Goal: Find specific page/section: Find specific page/section

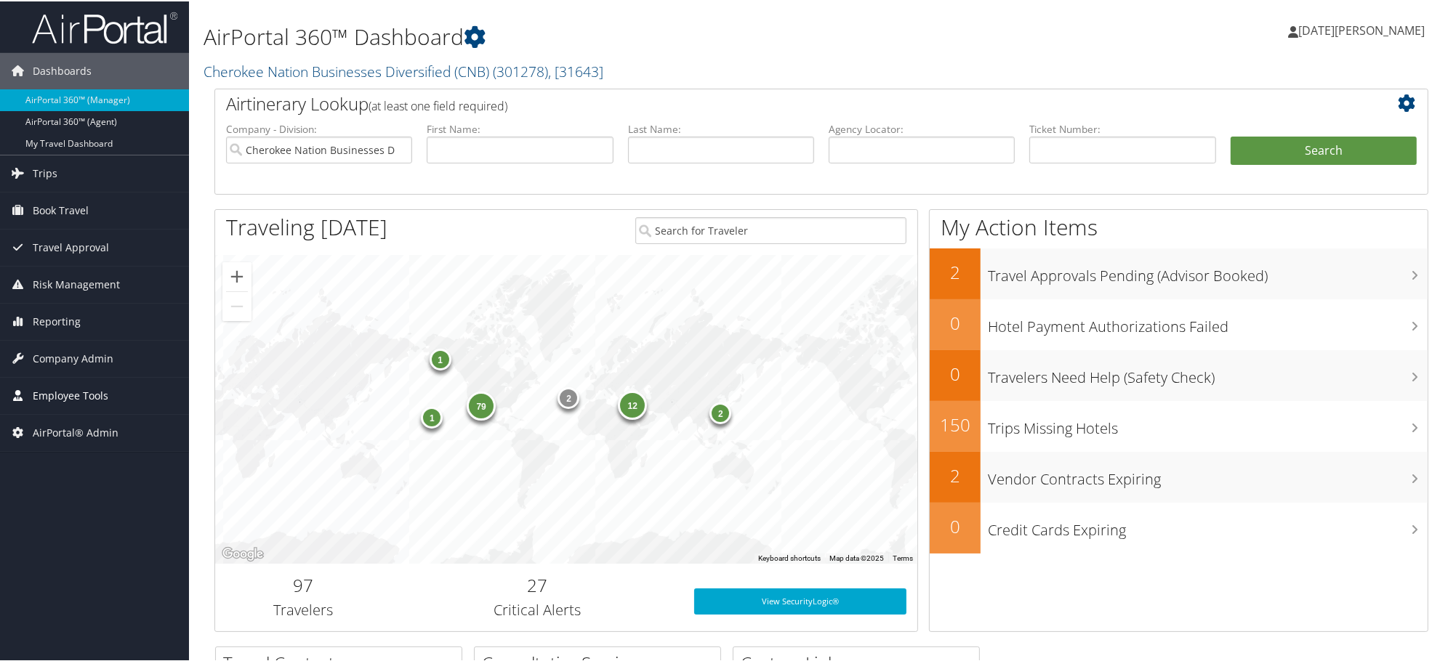
click at [76, 392] on span "Employee Tools" at bounding box center [71, 394] width 76 height 36
click at [295, 70] on link "Cherokee Nation Businesses Diversified (CNB) ( 301278 ) , [ 31643 ]" at bounding box center [403, 70] width 400 height 20
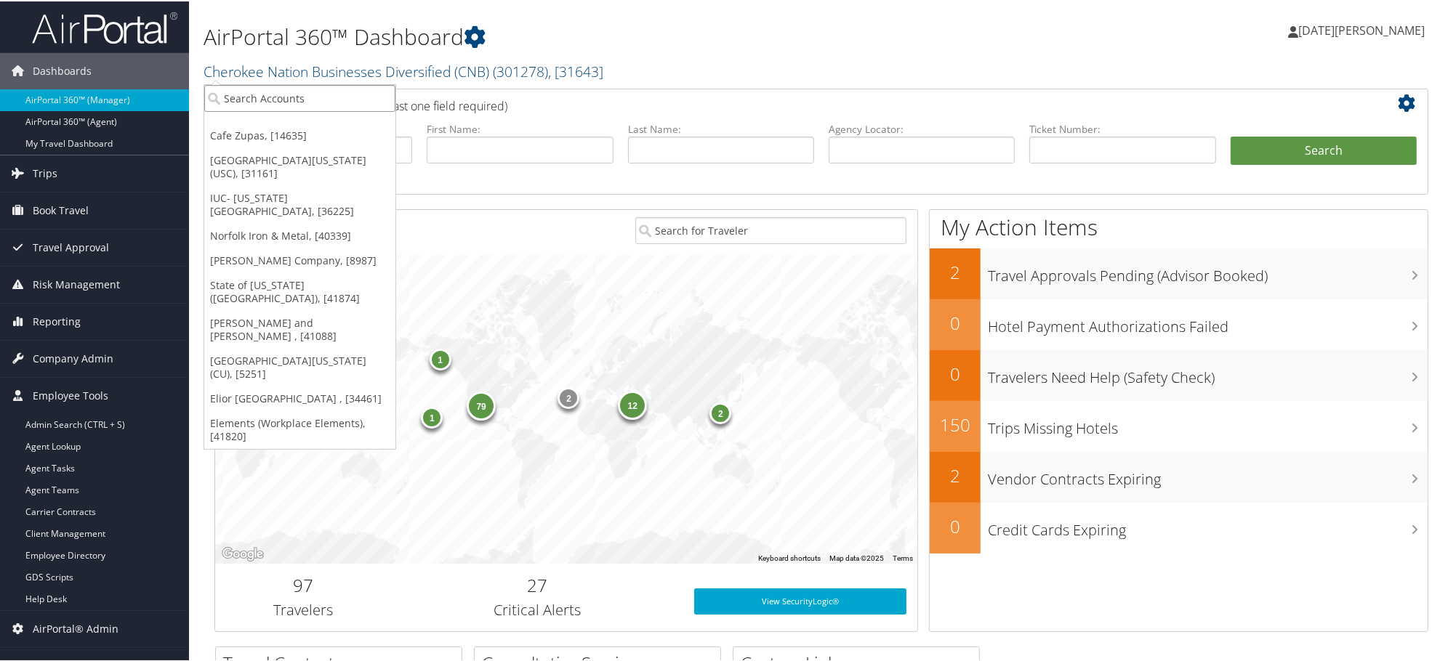
click at [307, 98] on input "search" at bounding box center [299, 97] width 191 height 27
paste input "302003"
type input "302003"
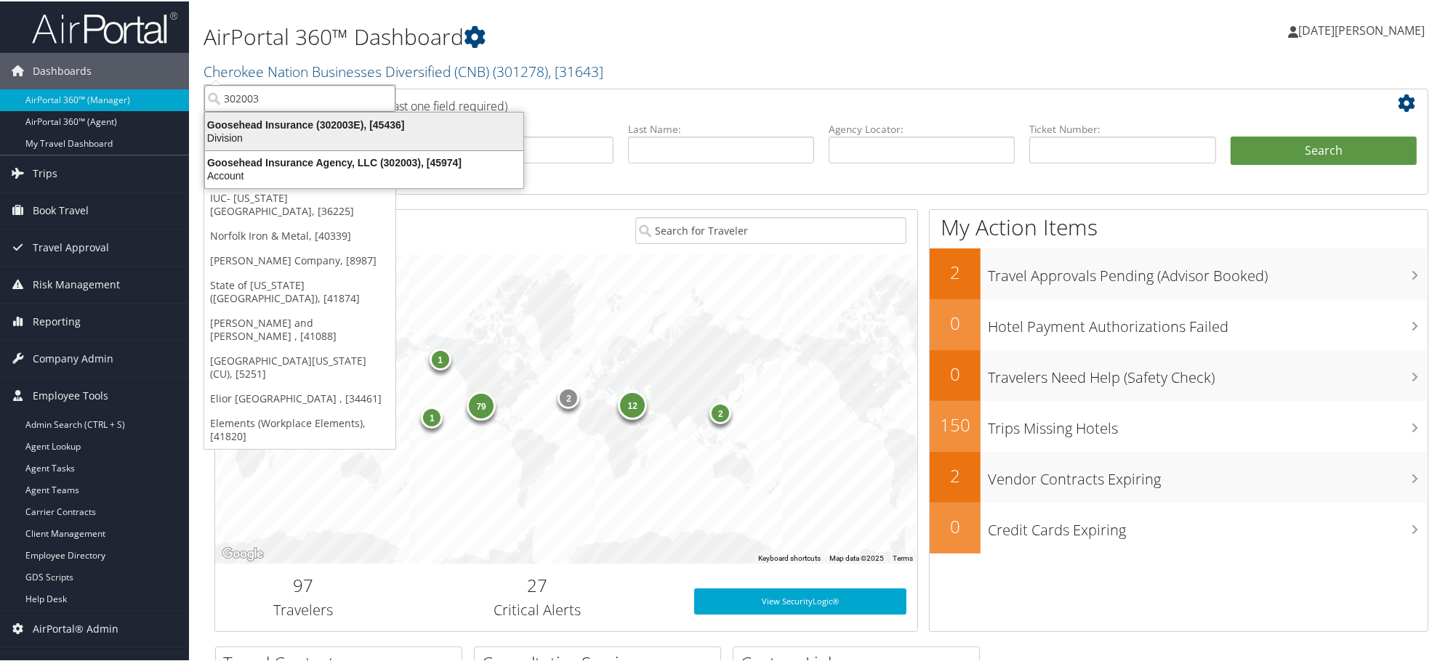
click at [257, 119] on div "Goosehead Insurance (302003E), [45436]" at bounding box center [364, 123] width 336 height 13
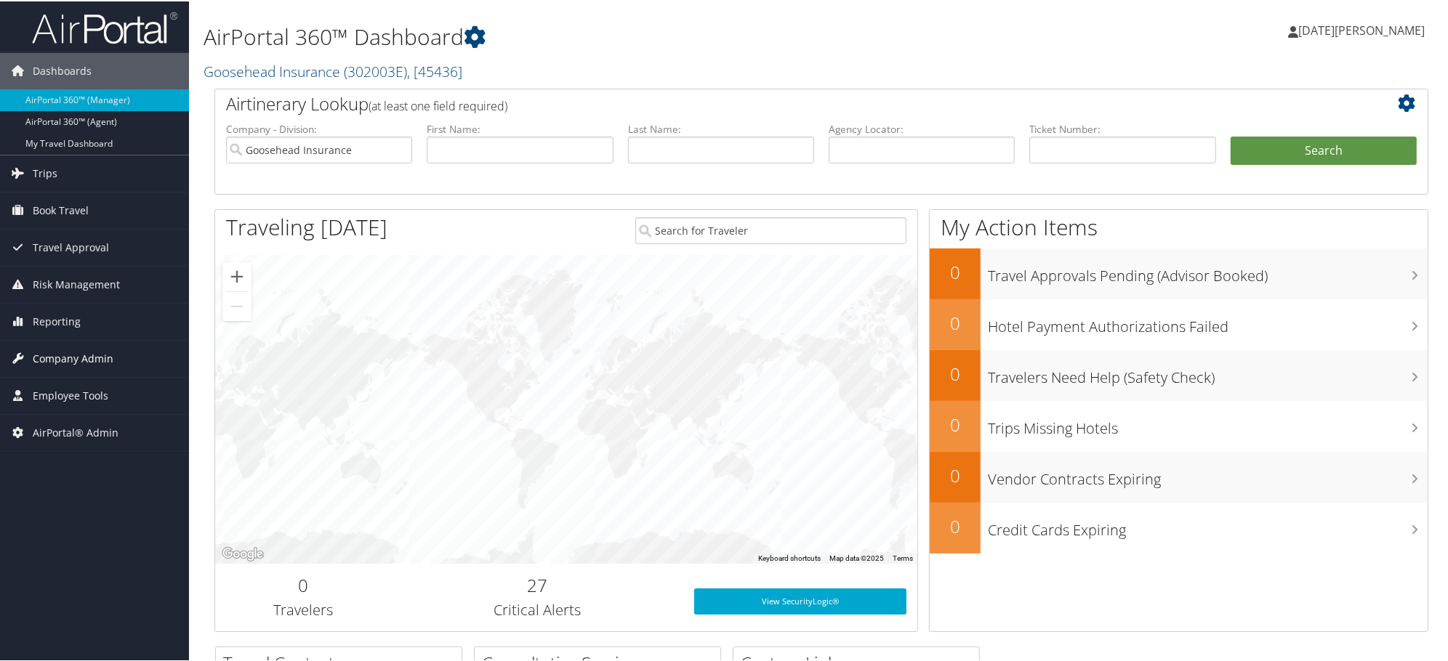
click at [69, 360] on span "Company Admin" at bounding box center [73, 357] width 81 height 36
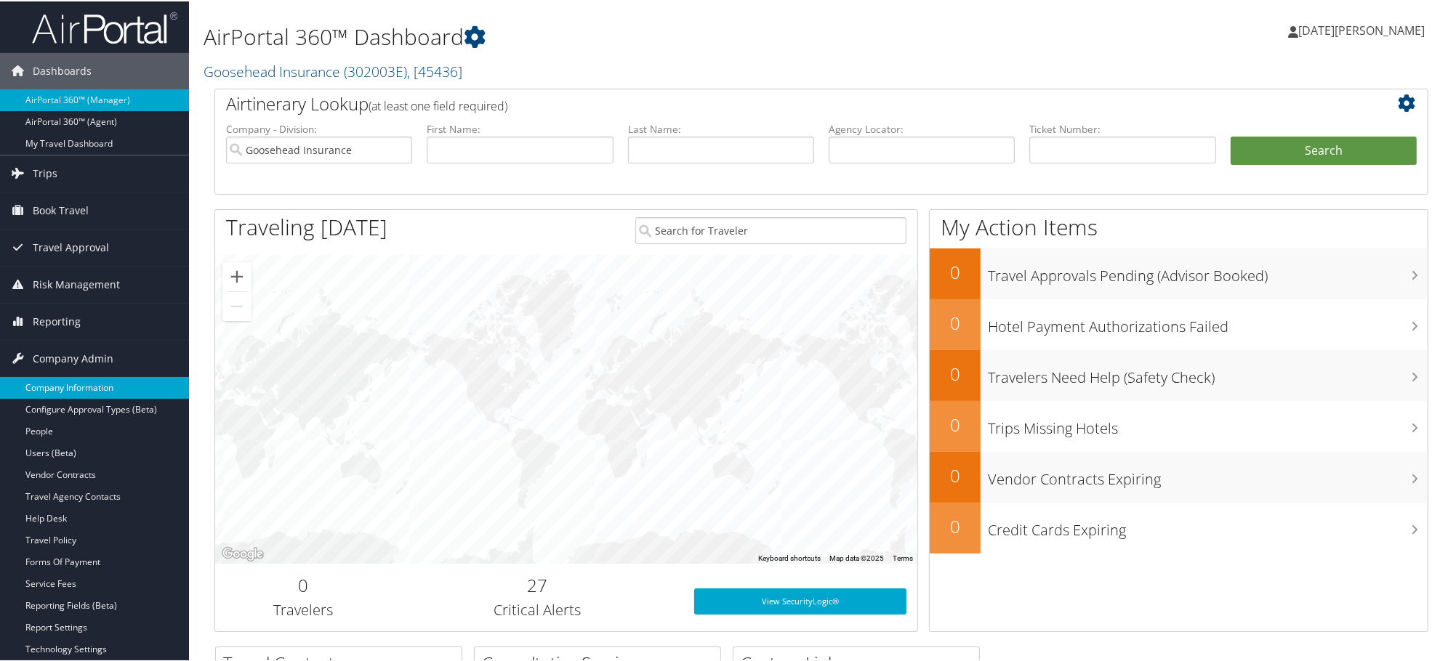
click at [73, 386] on link "Company Information" at bounding box center [94, 387] width 189 height 22
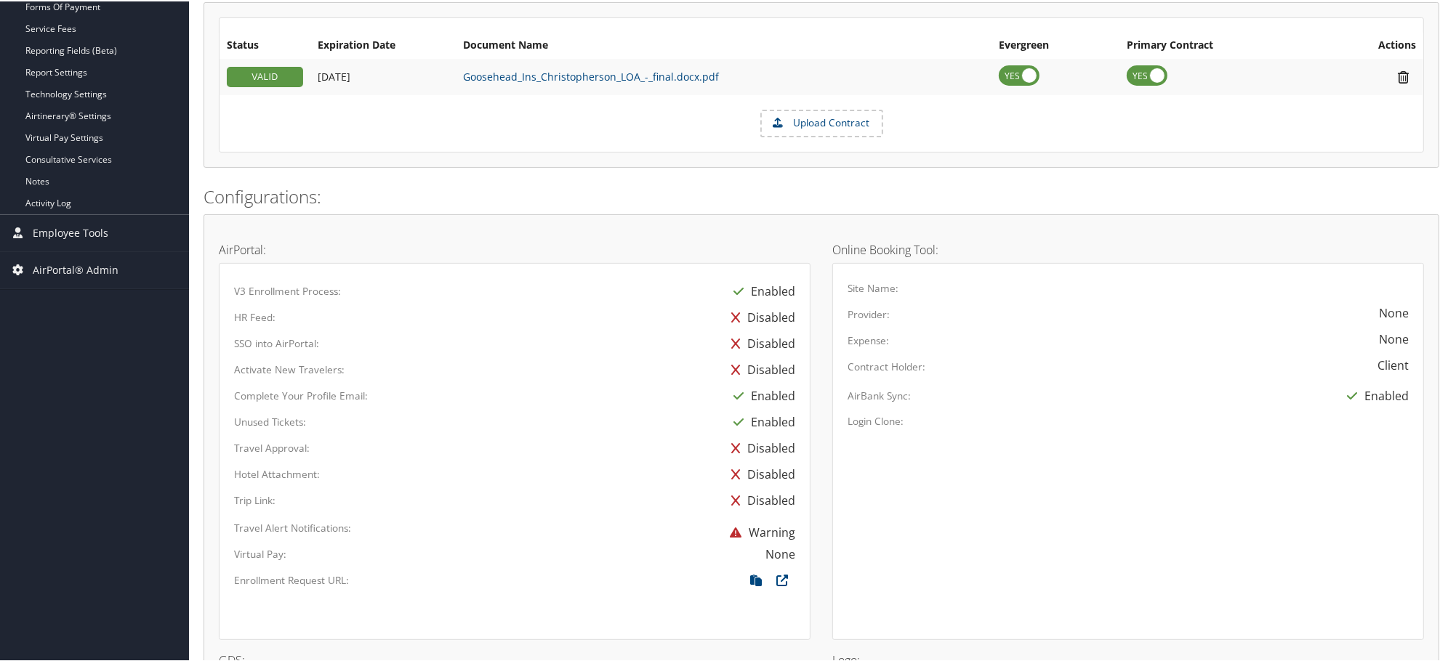
scroll to position [206, 0]
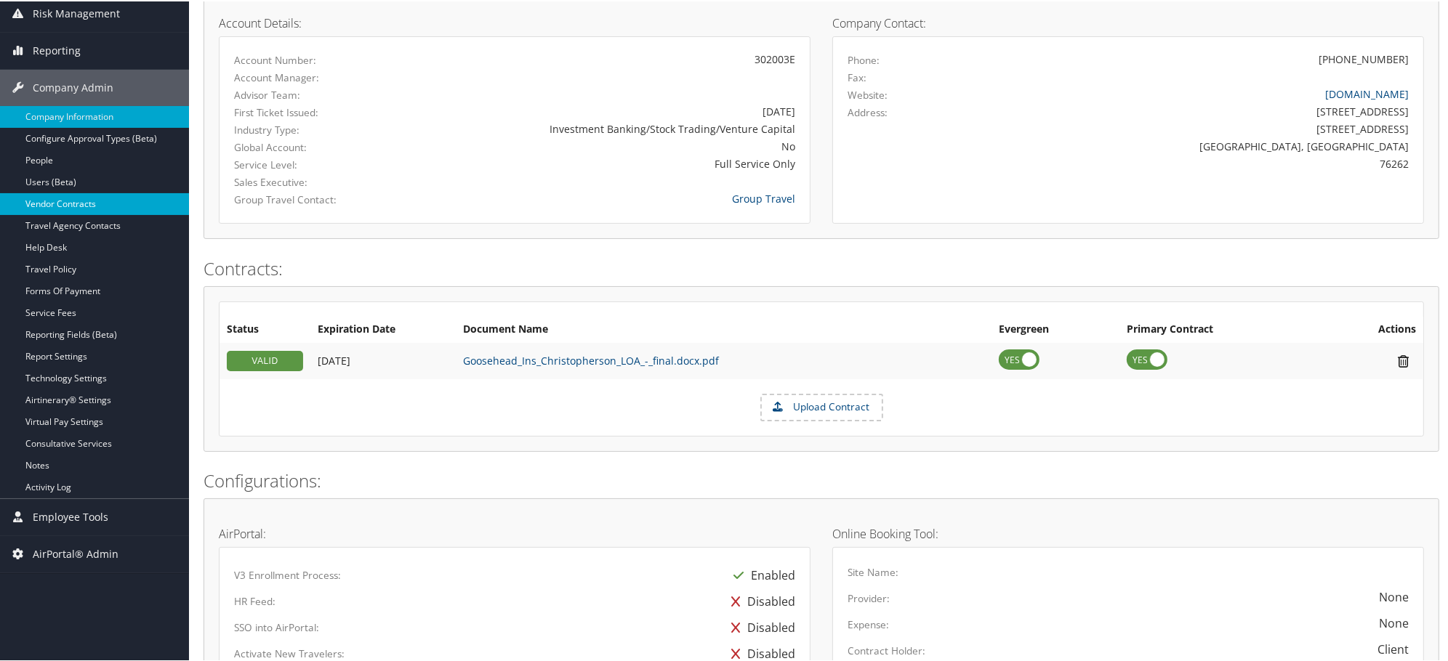
click at [56, 203] on link "Vendor Contracts" at bounding box center [94, 203] width 189 height 22
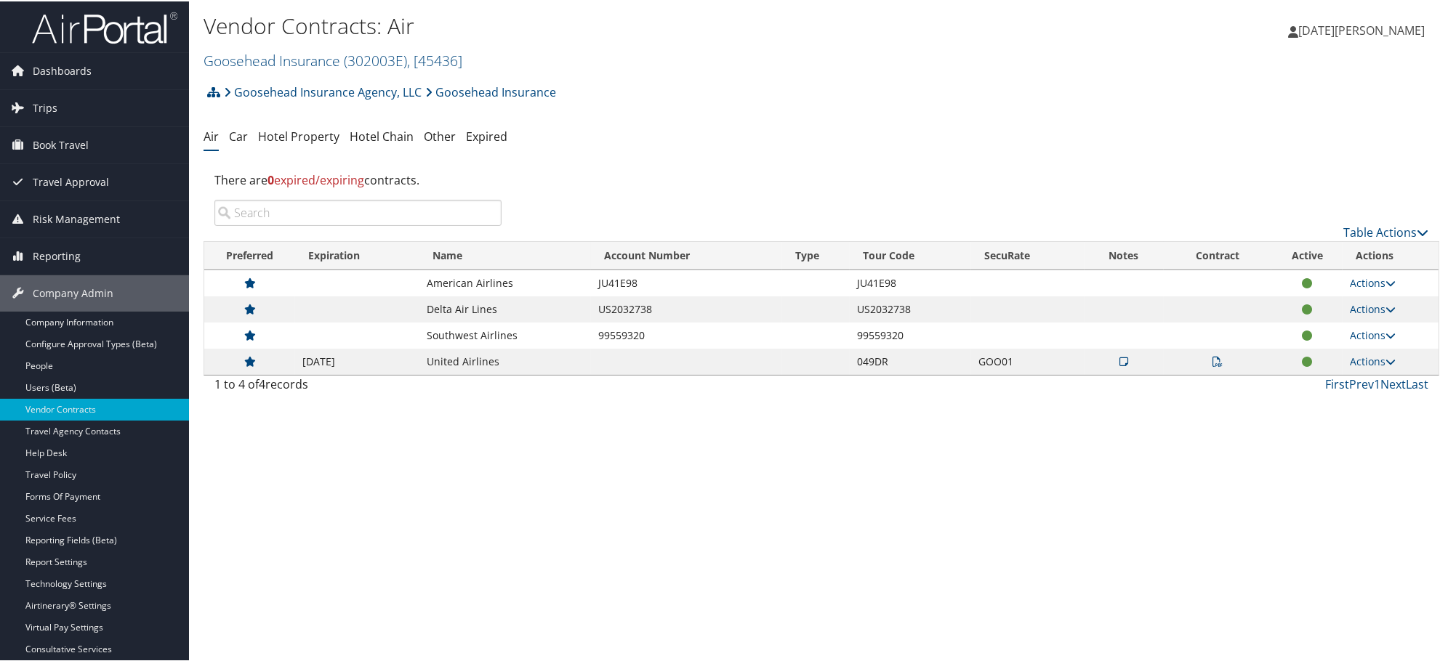
click at [1212, 360] on icon at bounding box center [1217, 360] width 10 height 10
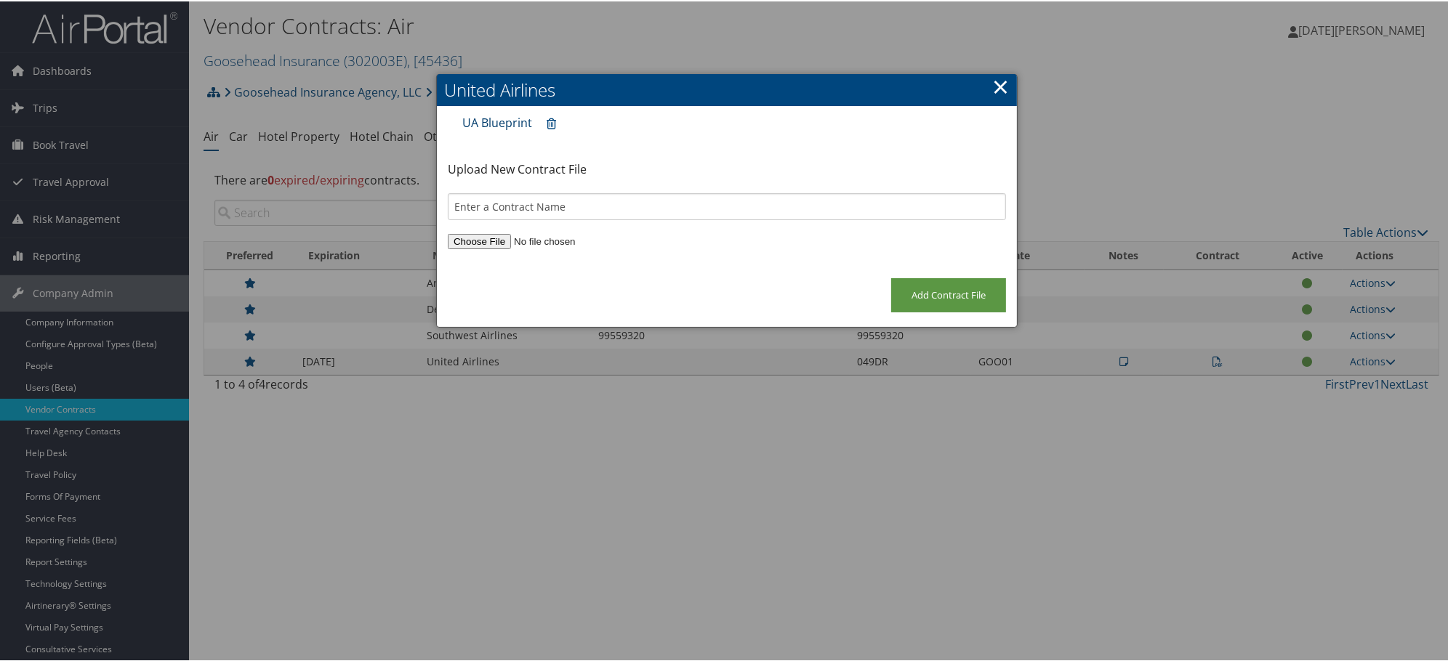
click at [484, 126] on link "UA Blueprint" at bounding box center [497, 121] width 70 height 16
